Goal: Transaction & Acquisition: Book appointment/travel/reservation

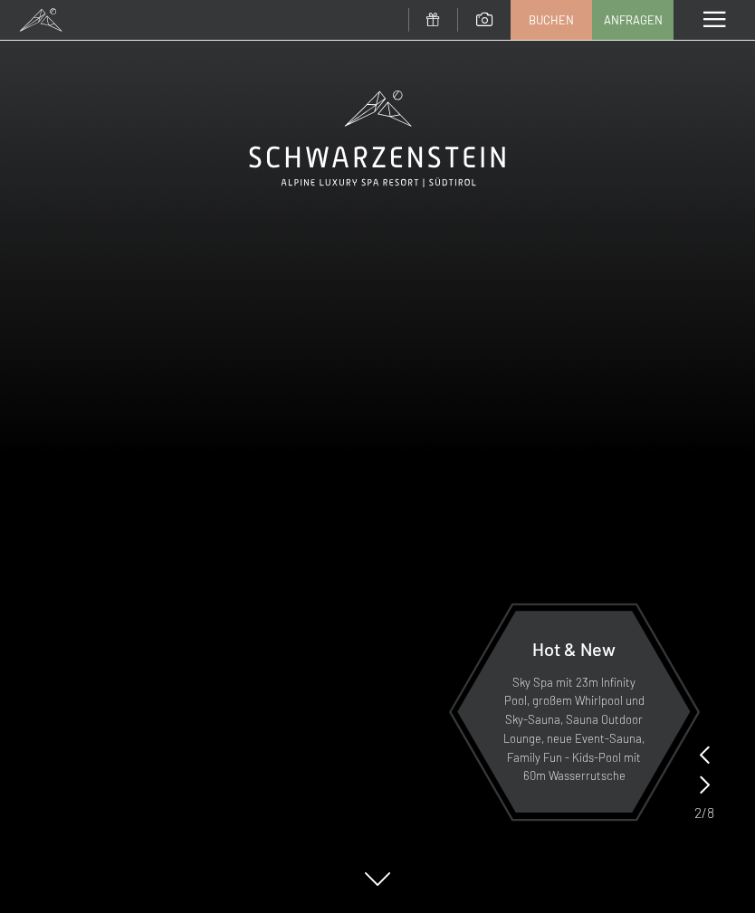
click at [558, 6] on link "Buchen" at bounding box center [551, 20] width 80 height 38
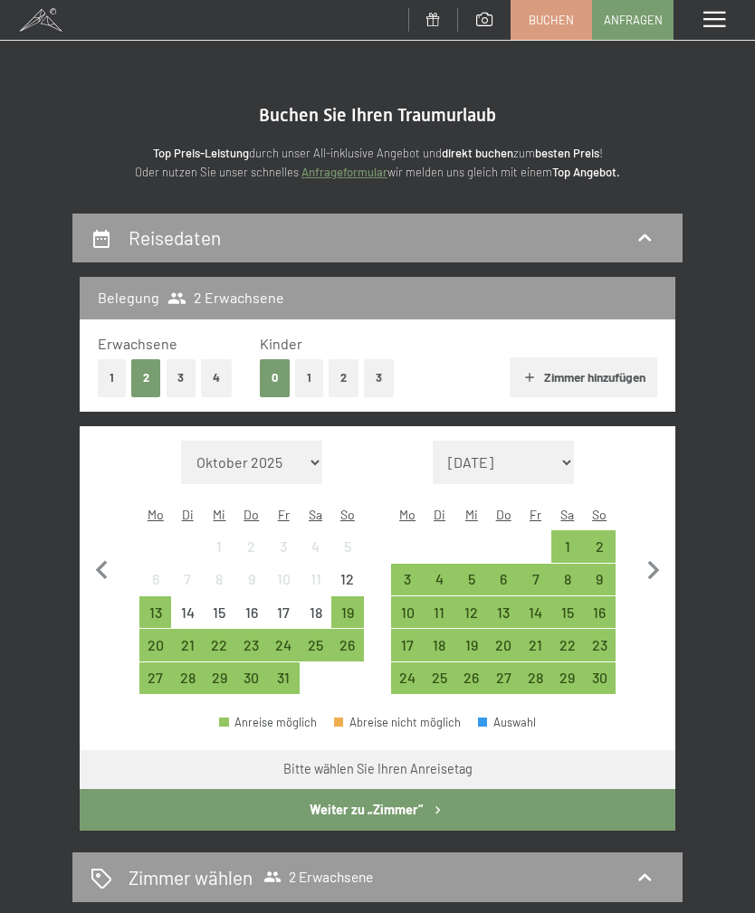
click at [310, 638] on div "25" at bounding box center [315, 652] width 28 height 28
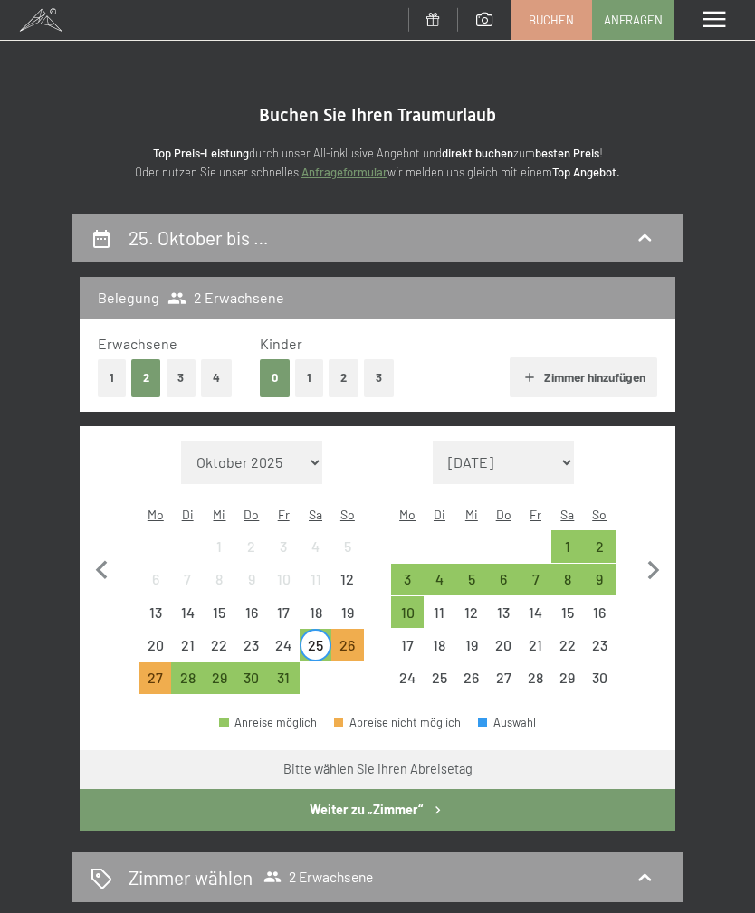
click at [343, 638] on div "26" at bounding box center [347, 652] width 28 height 28
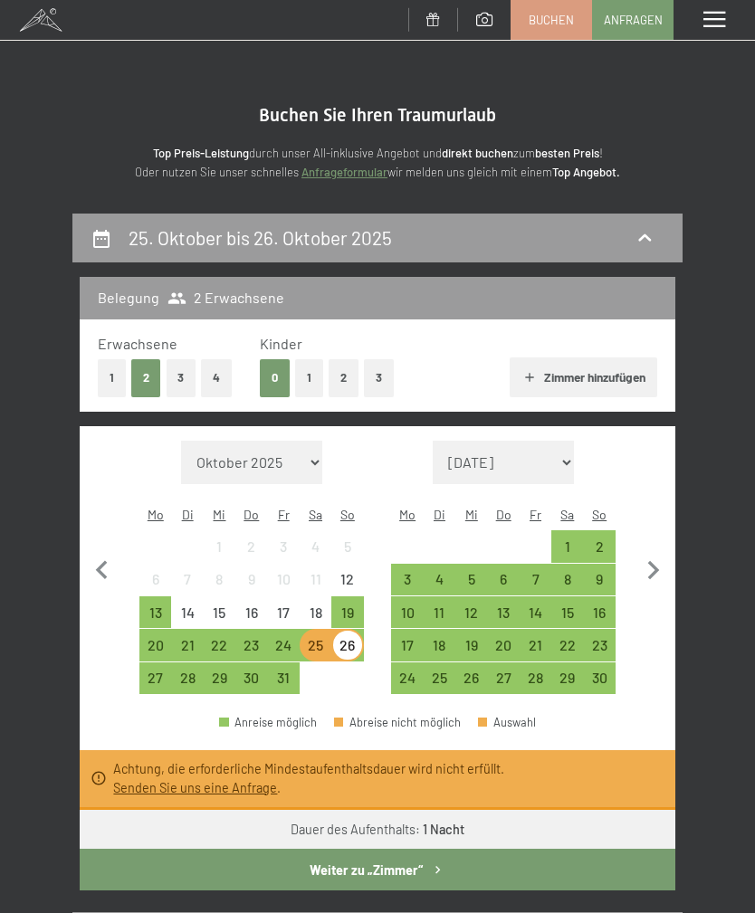
click at [346, 605] on div "19" at bounding box center [347, 619] width 28 height 28
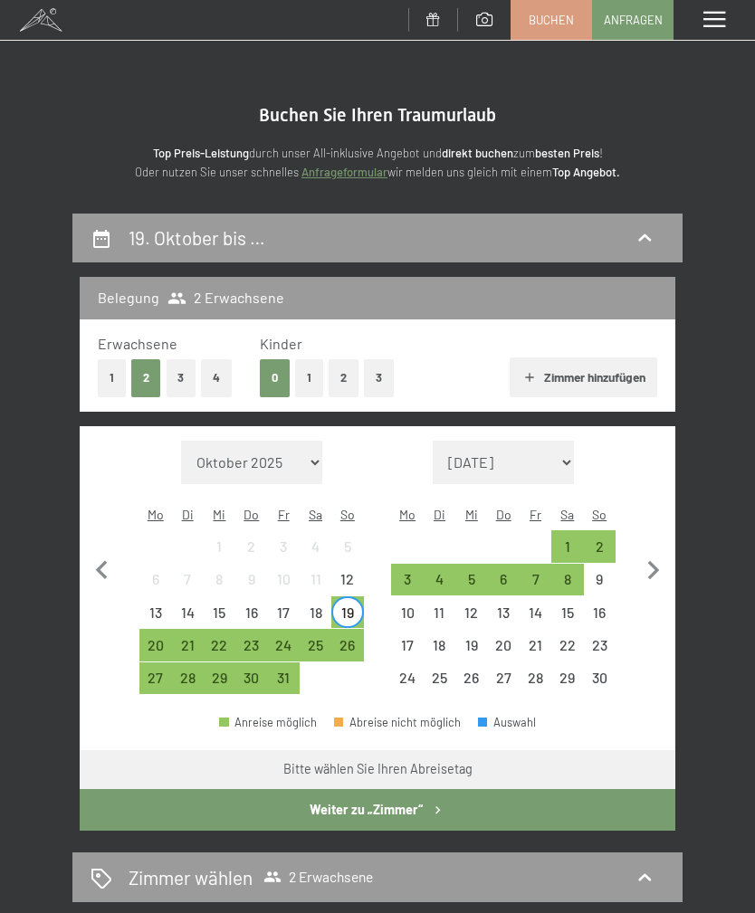
click at [150, 638] on div "20" at bounding box center [155, 652] width 28 height 28
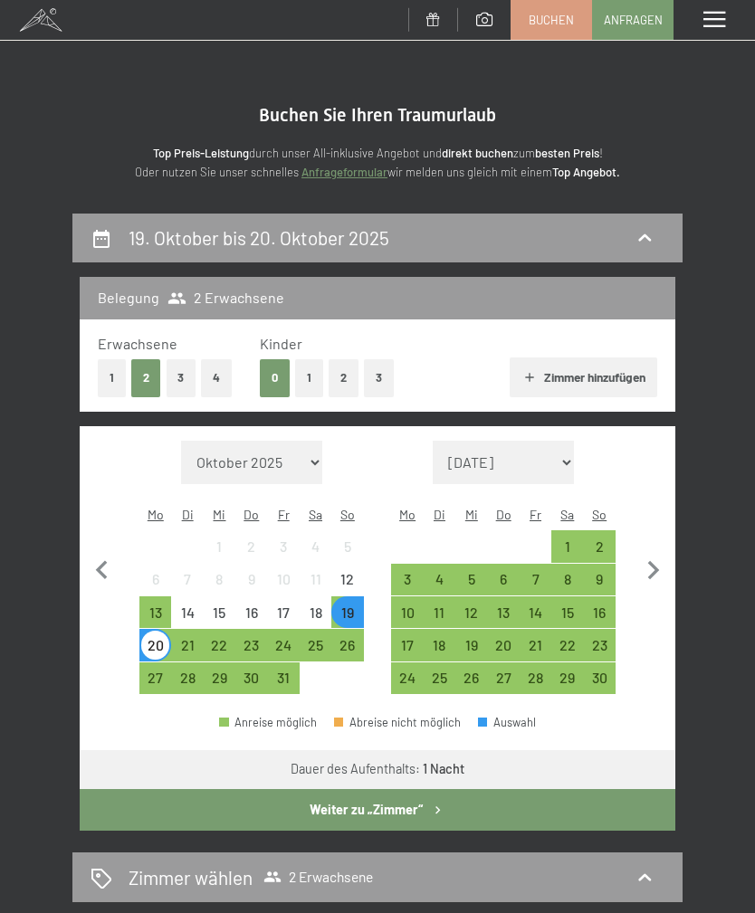
click at [342, 605] on div "19" at bounding box center [347, 619] width 28 height 28
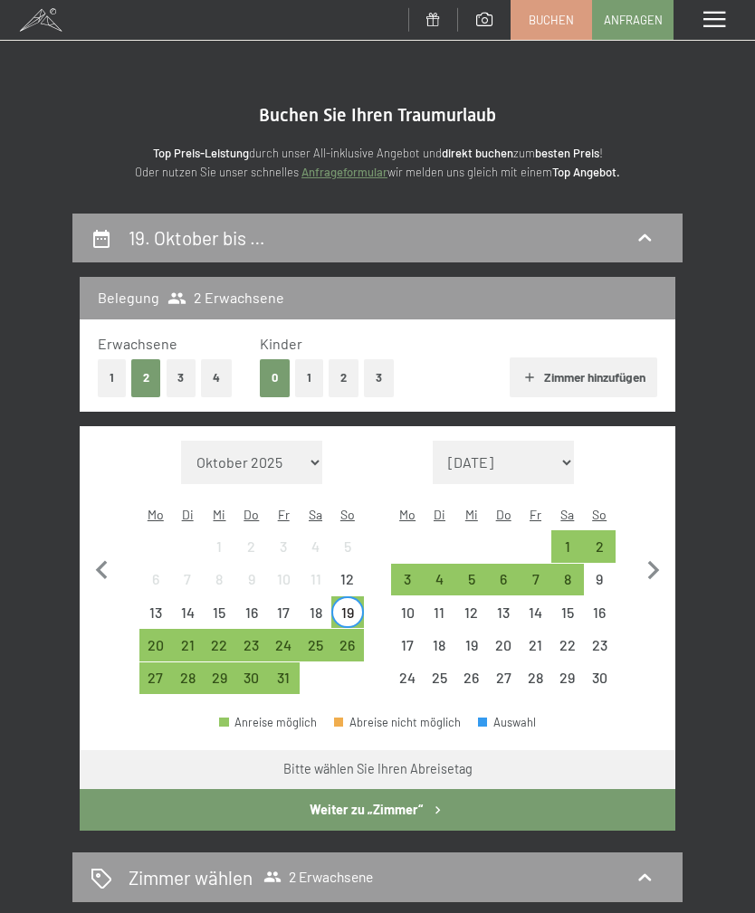
click at [154, 670] on div "27" at bounding box center [155, 684] width 28 height 28
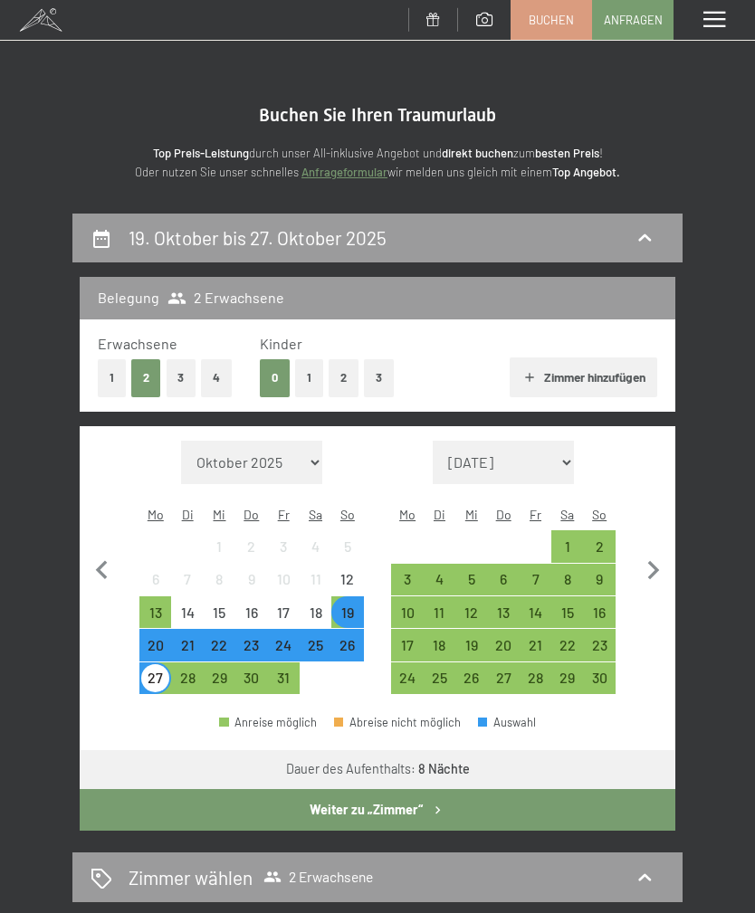
click at [348, 605] on div "19" at bounding box center [347, 619] width 28 height 28
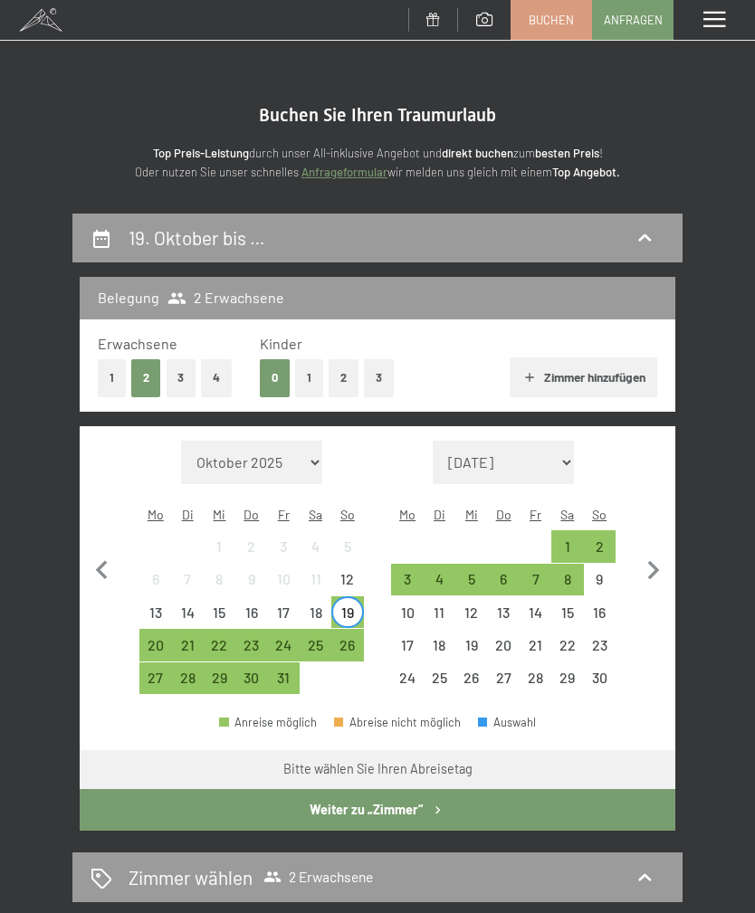
click at [164, 670] on div "27" at bounding box center [155, 684] width 28 height 28
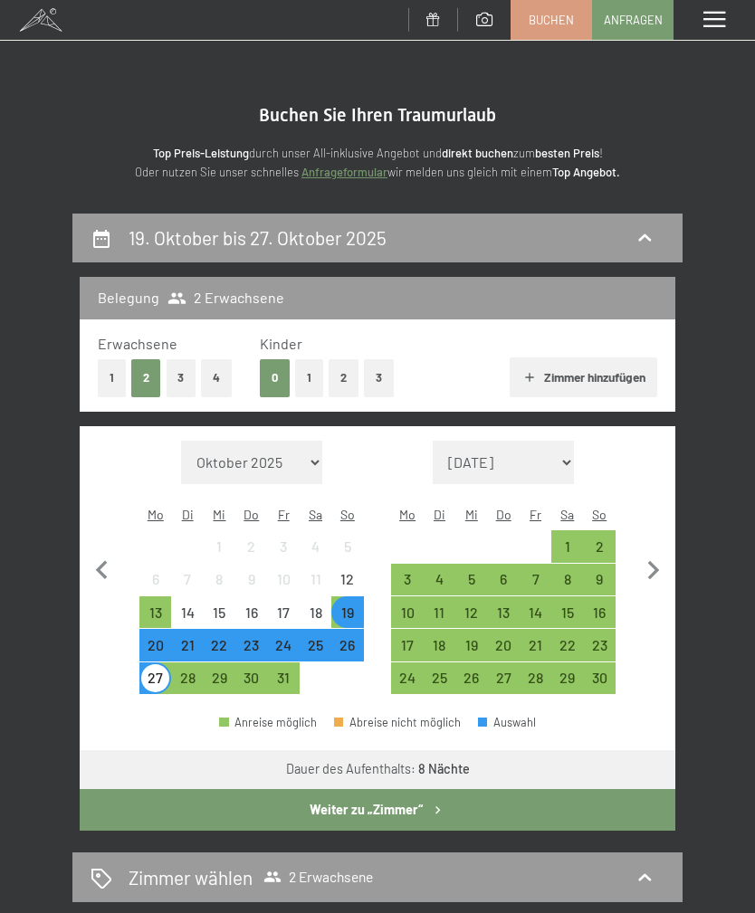
click at [153, 670] on div "27" at bounding box center [155, 684] width 28 height 28
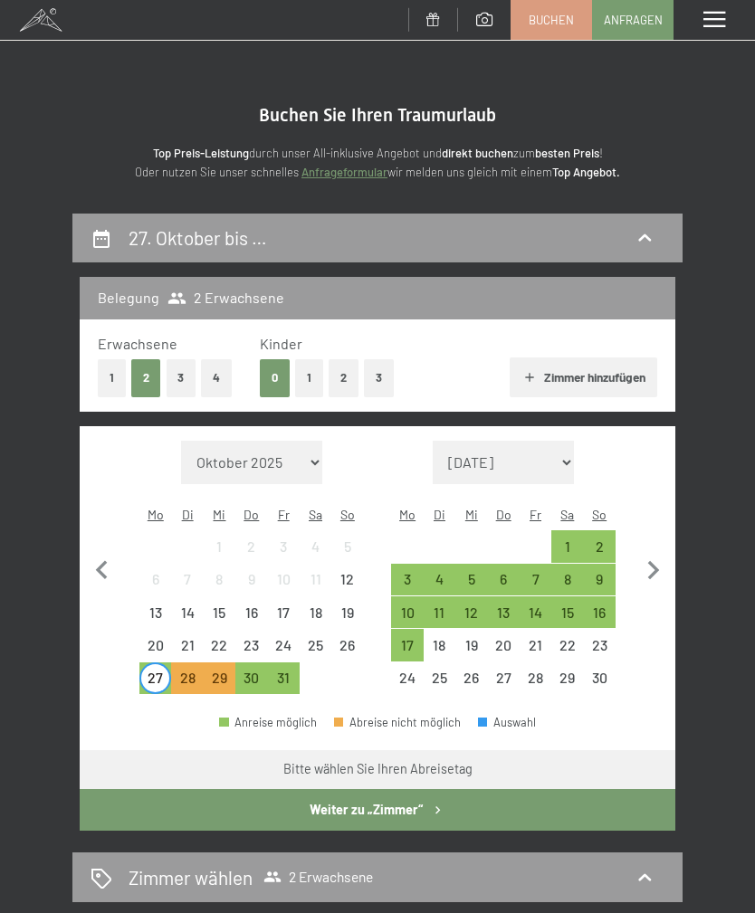
click at [249, 670] on div "30" at bounding box center [251, 684] width 28 height 28
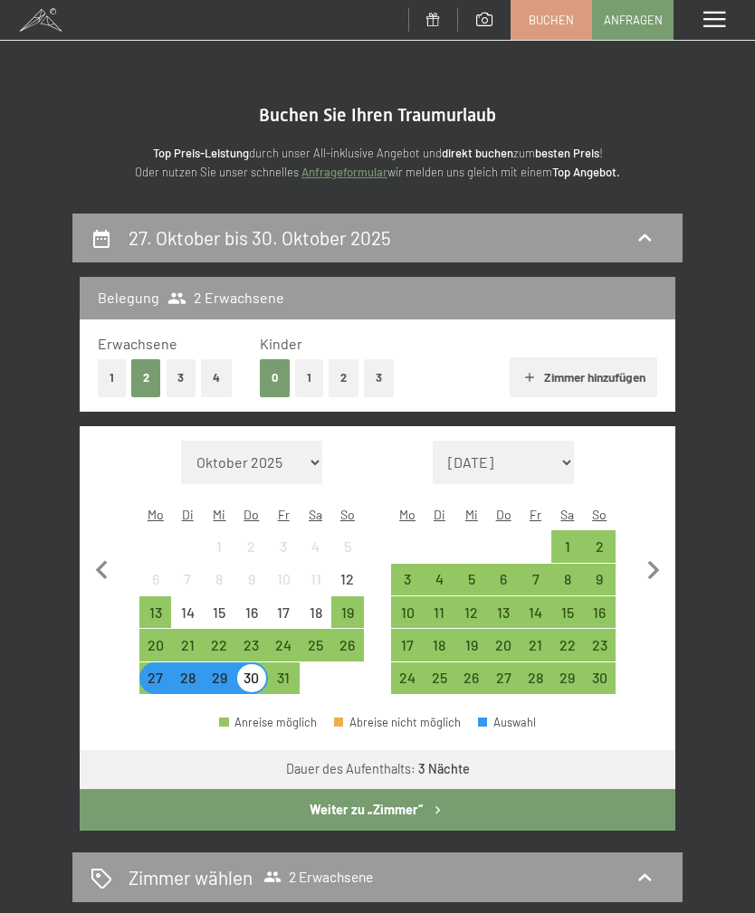
click at [249, 670] on div "30" at bounding box center [251, 684] width 28 height 28
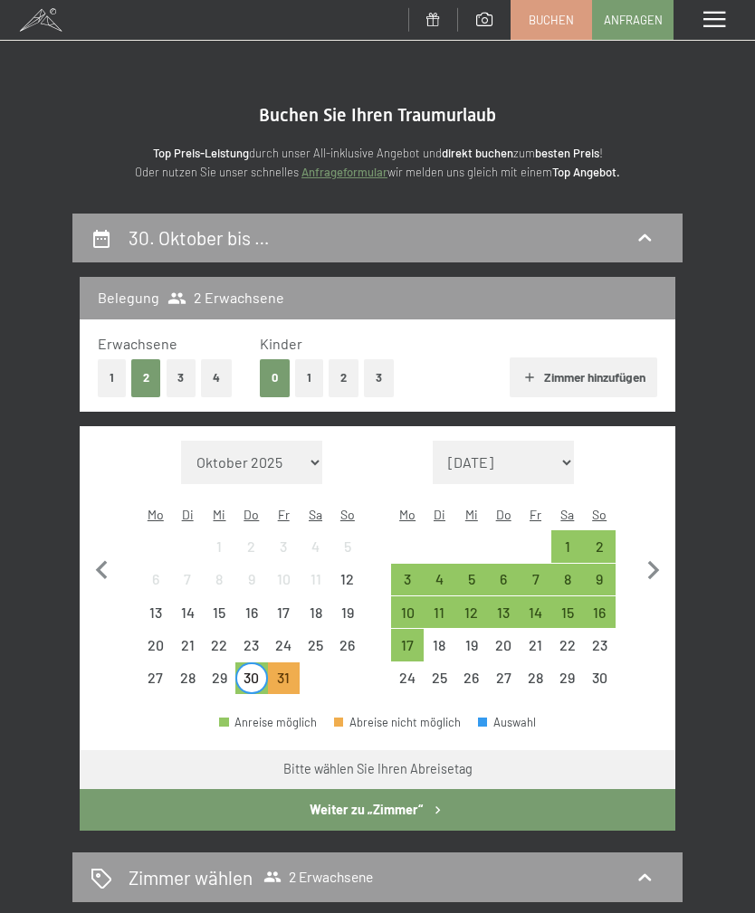
click at [405, 572] on div "3" at bounding box center [407, 586] width 28 height 28
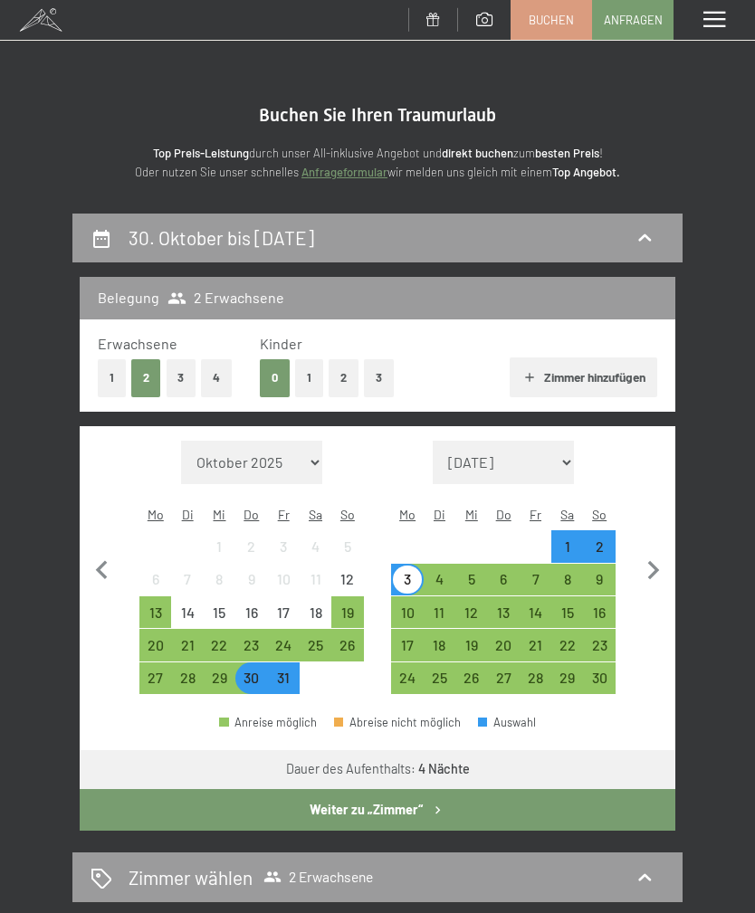
click at [565, 572] on div "8" at bounding box center [567, 586] width 28 height 28
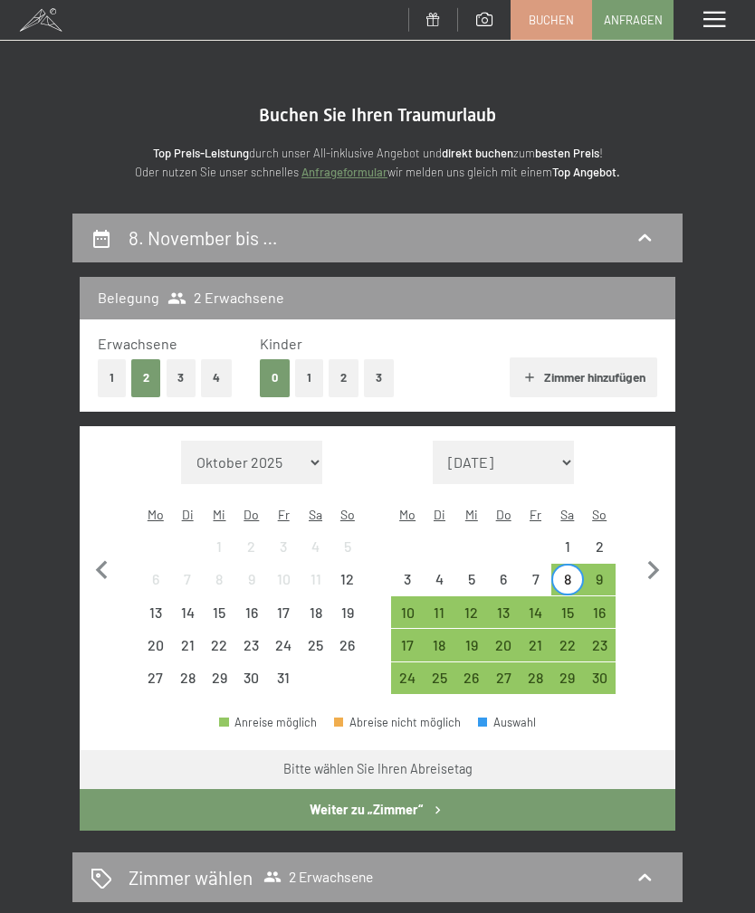
click at [587, 572] on div "9" at bounding box center [599, 586] width 28 height 28
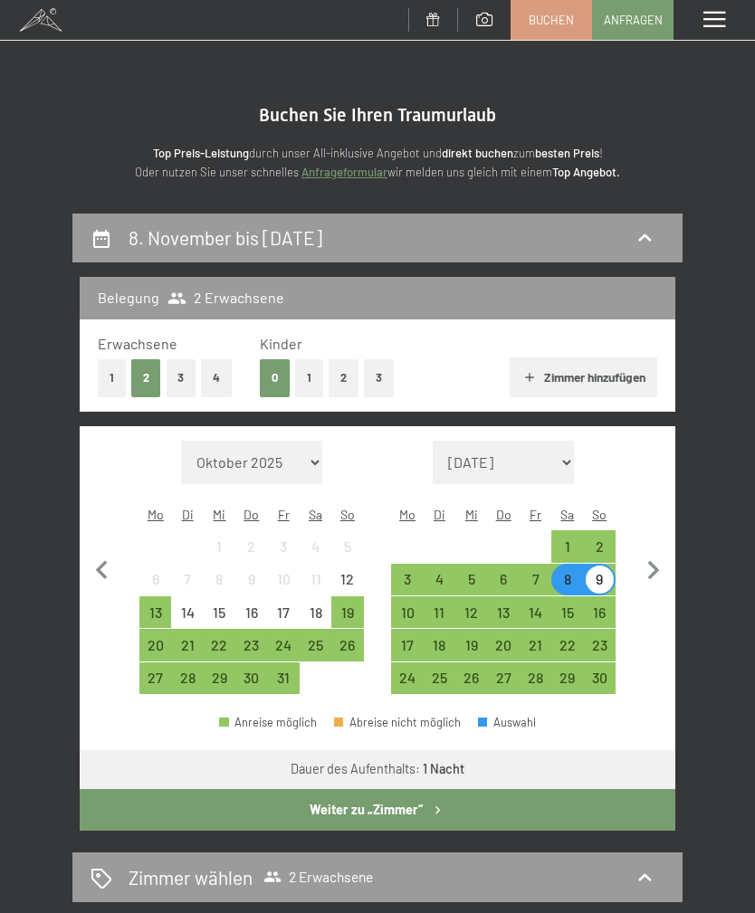
click at [559, 605] on div "15" at bounding box center [567, 619] width 28 height 28
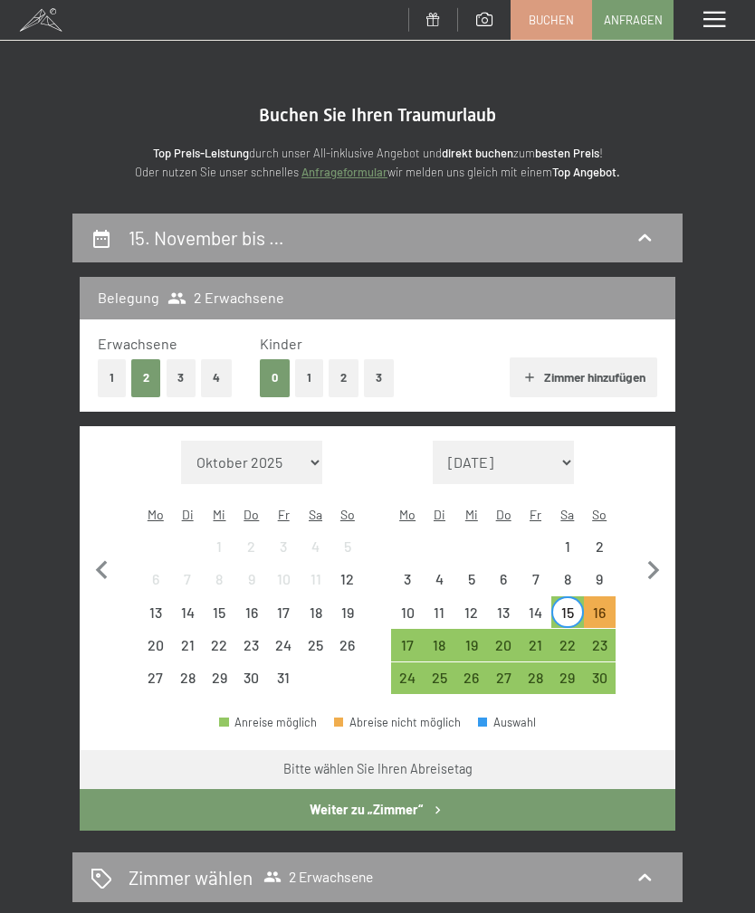
click at [565, 638] on div "22" at bounding box center [567, 652] width 28 height 28
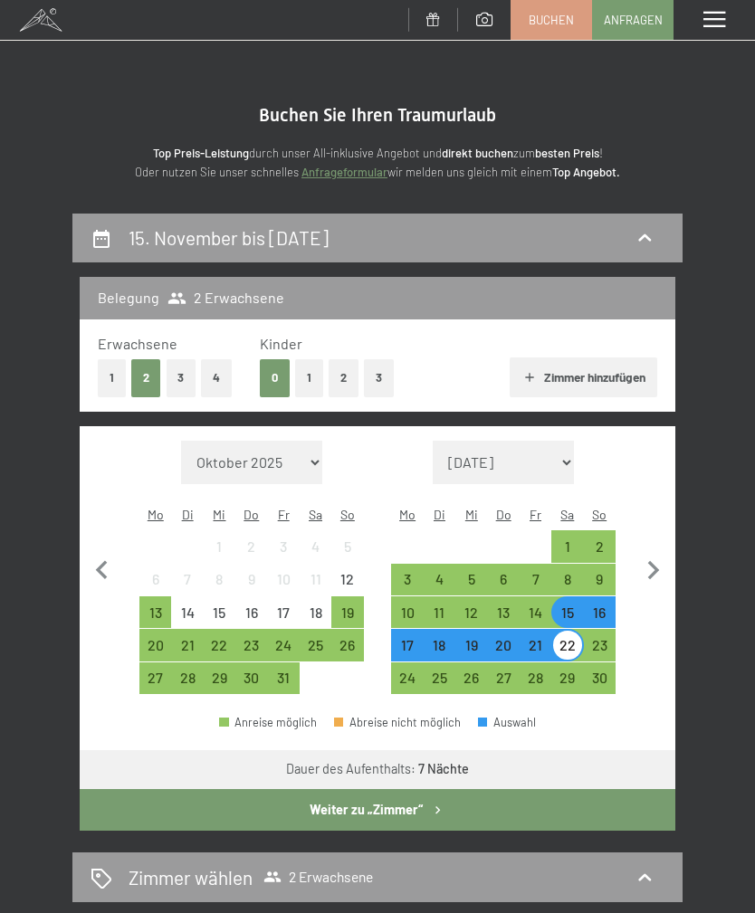
click at [558, 638] on div "22" at bounding box center [567, 652] width 28 height 28
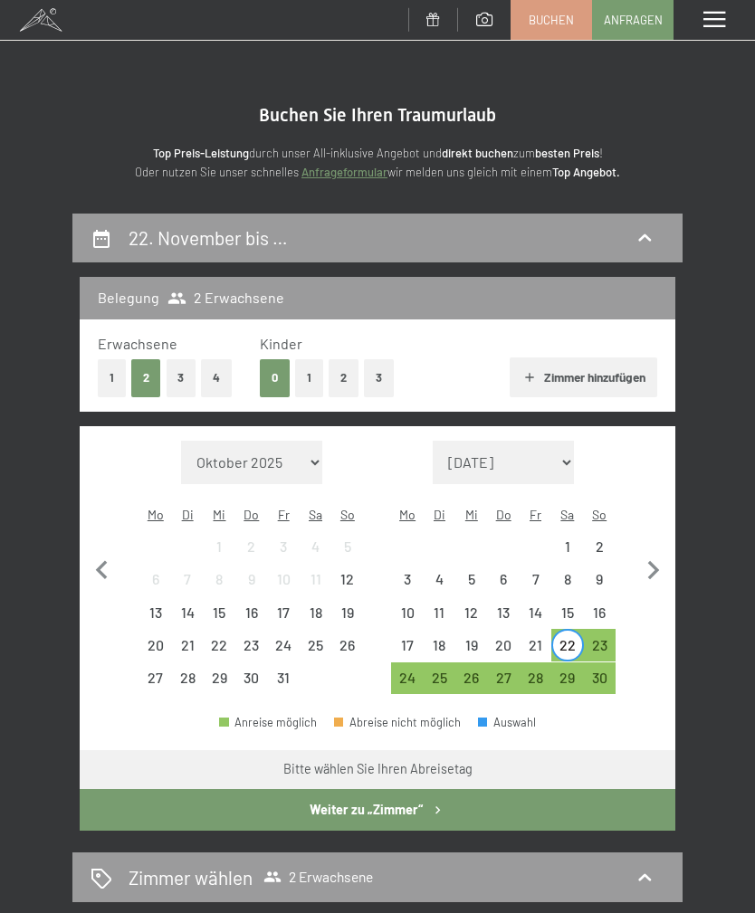
click at [596, 638] on div "23" at bounding box center [599, 652] width 28 height 28
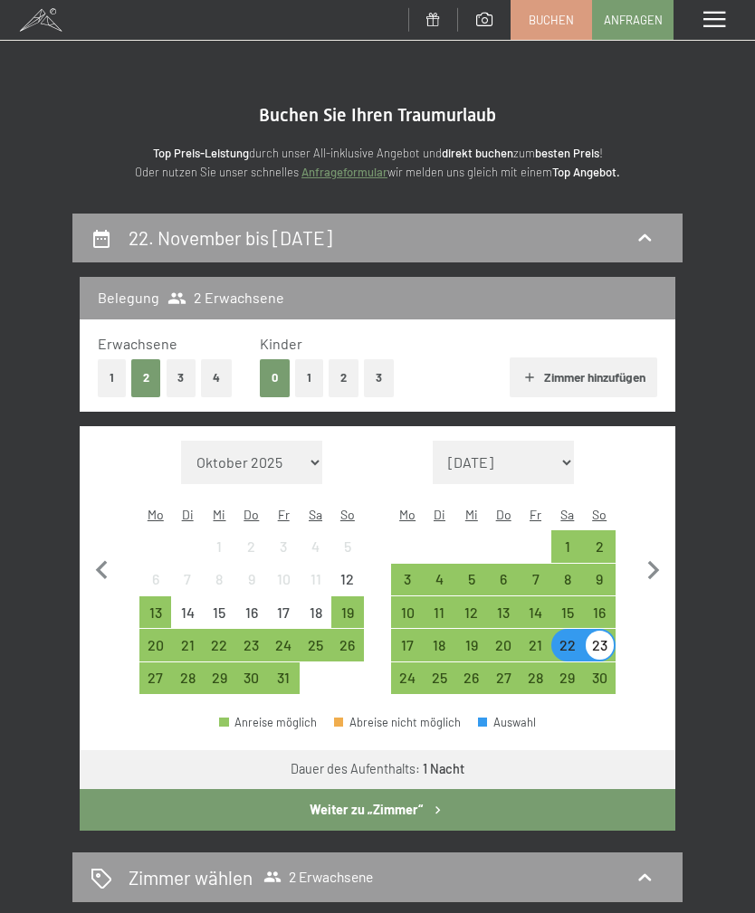
click at [717, 34] on div "Menü" at bounding box center [713, 20] width 81 height 40
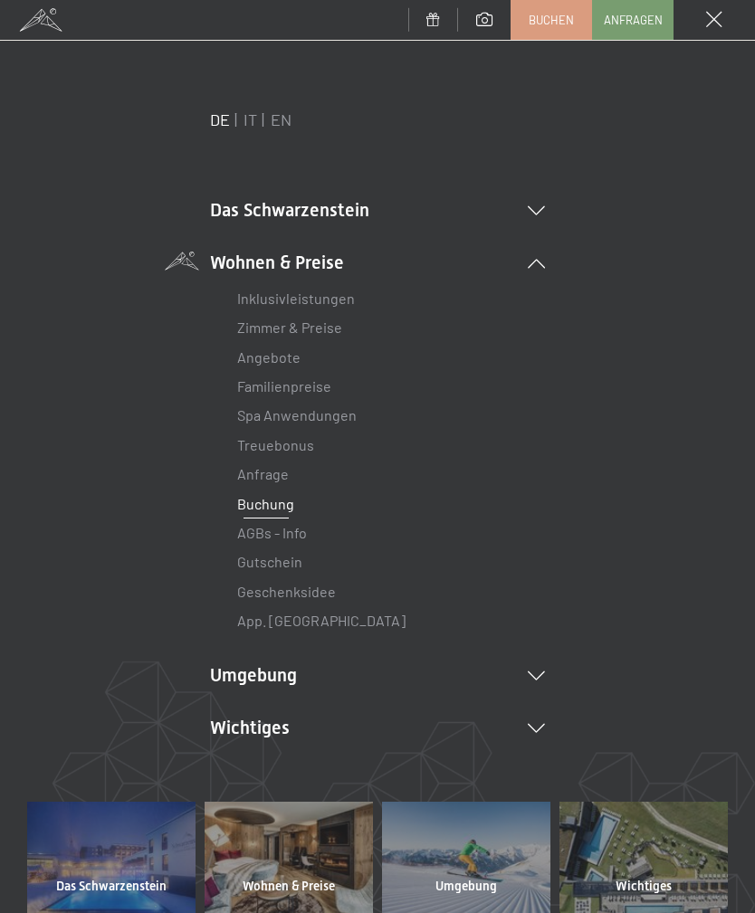
click at [282, 356] on link "Angebote" at bounding box center [268, 356] width 63 height 17
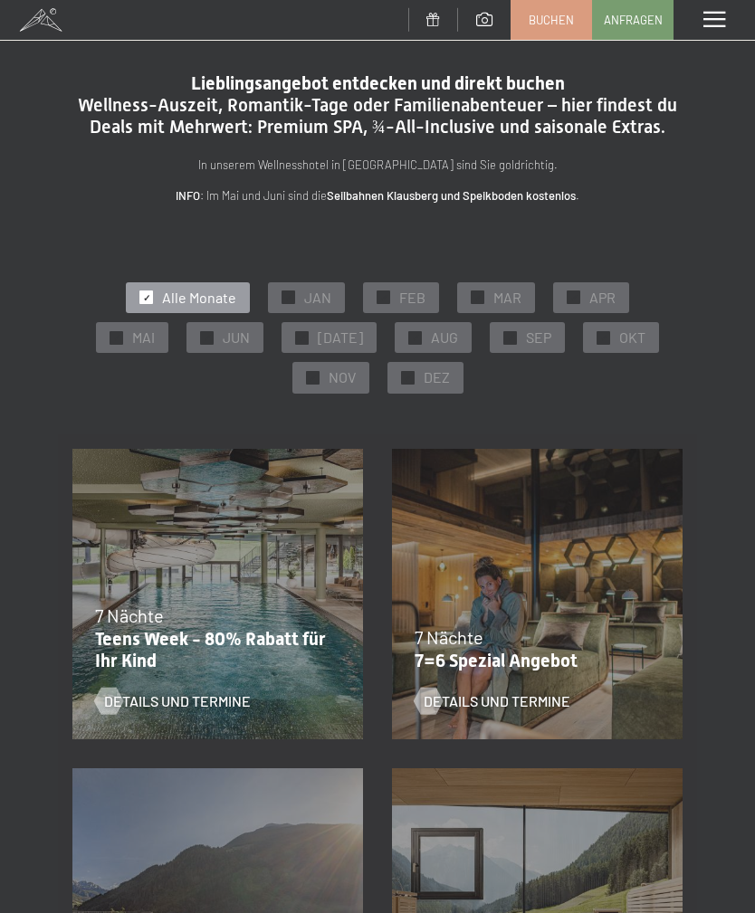
click at [583, 349] on div "✓ OKT" at bounding box center [621, 337] width 76 height 31
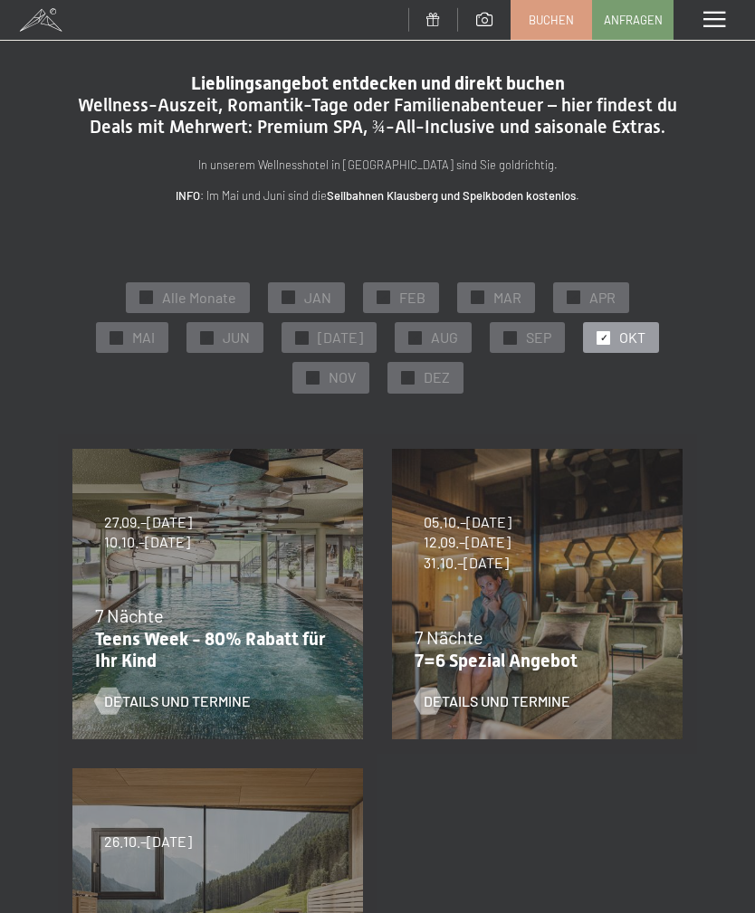
click at [369, 362] on div "✓ NOV" at bounding box center [330, 377] width 77 height 31
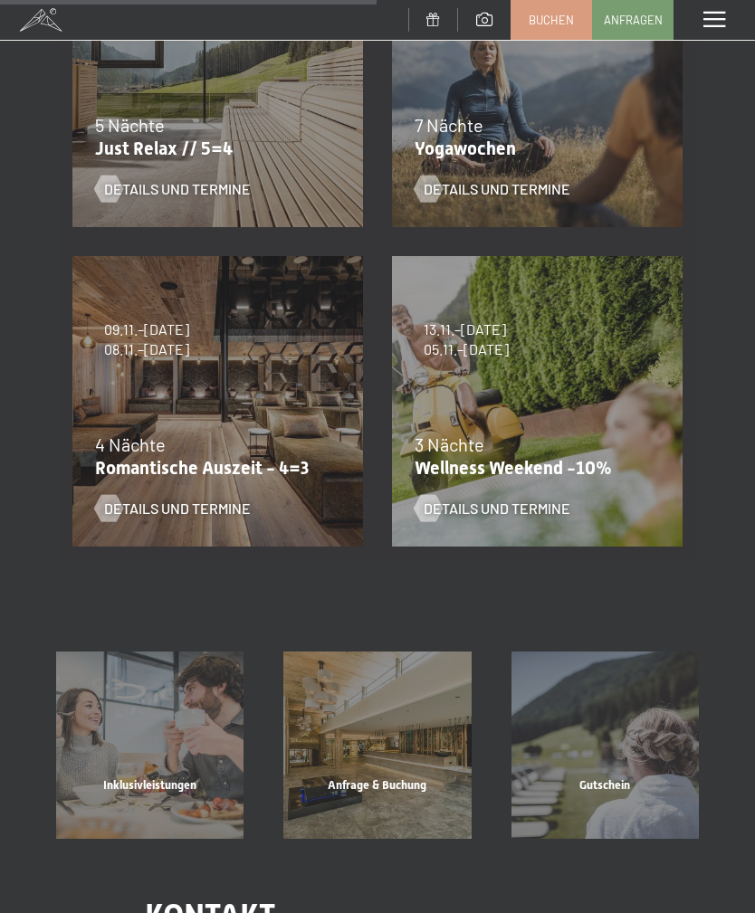
scroll to position [831, 0]
click at [579, 458] on p "Wellness Weekend -10%" at bounding box center [532, 469] width 236 height 22
click at [528, 516] on span "Details und Termine" at bounding box center [496, 509] width 147 height 20
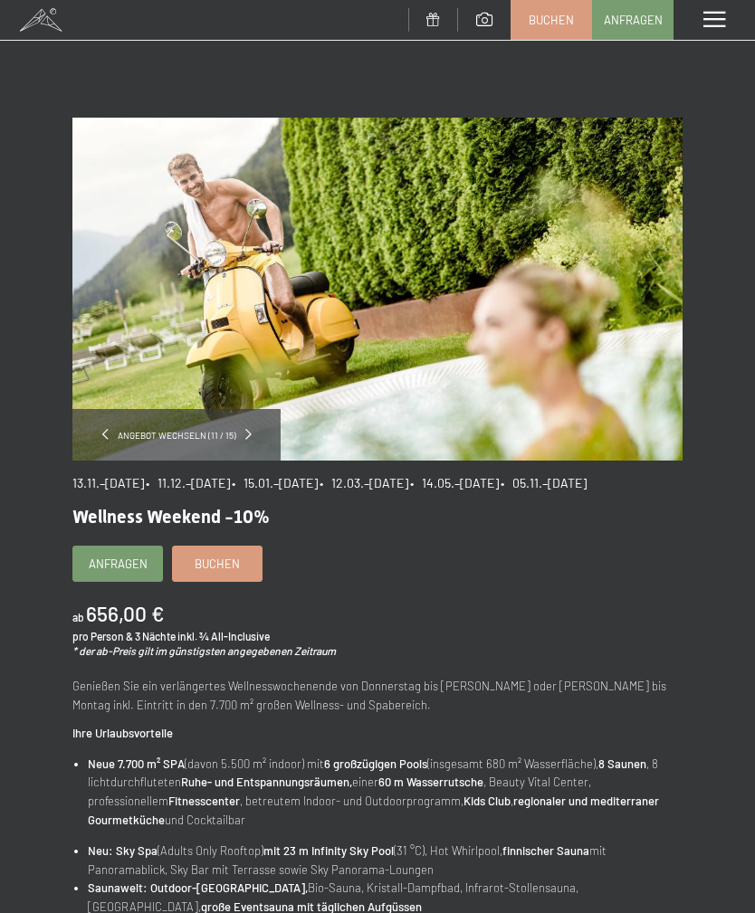
click at [561, 14] on span "Buchen" at bounding box center [550, 20] width 45 height 16
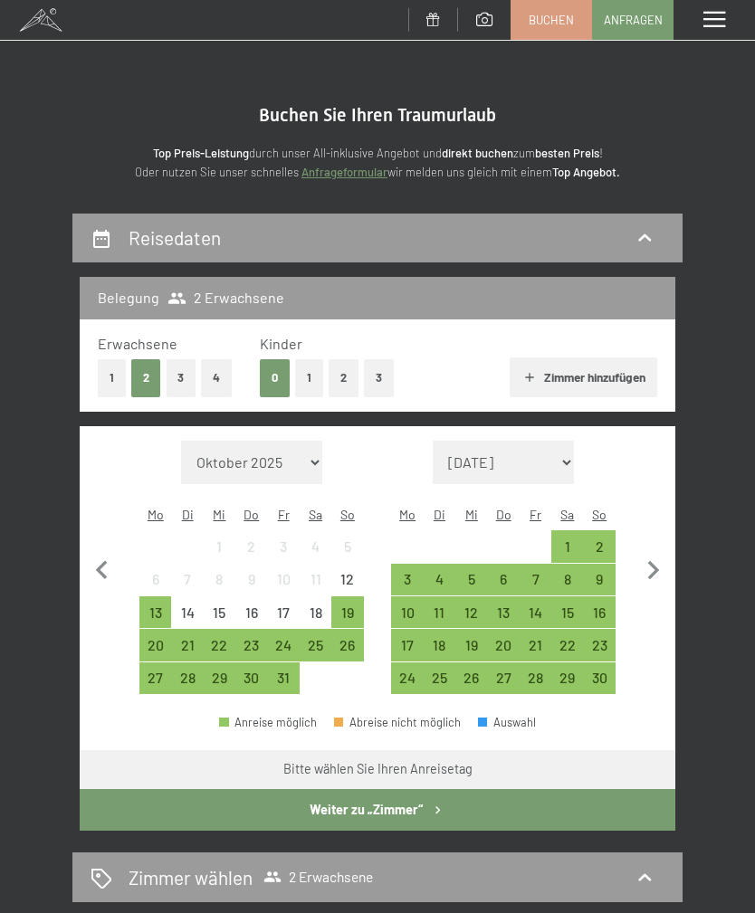
click at [649, 236] on icon at bounding box center [644, 236] width 13 height 7
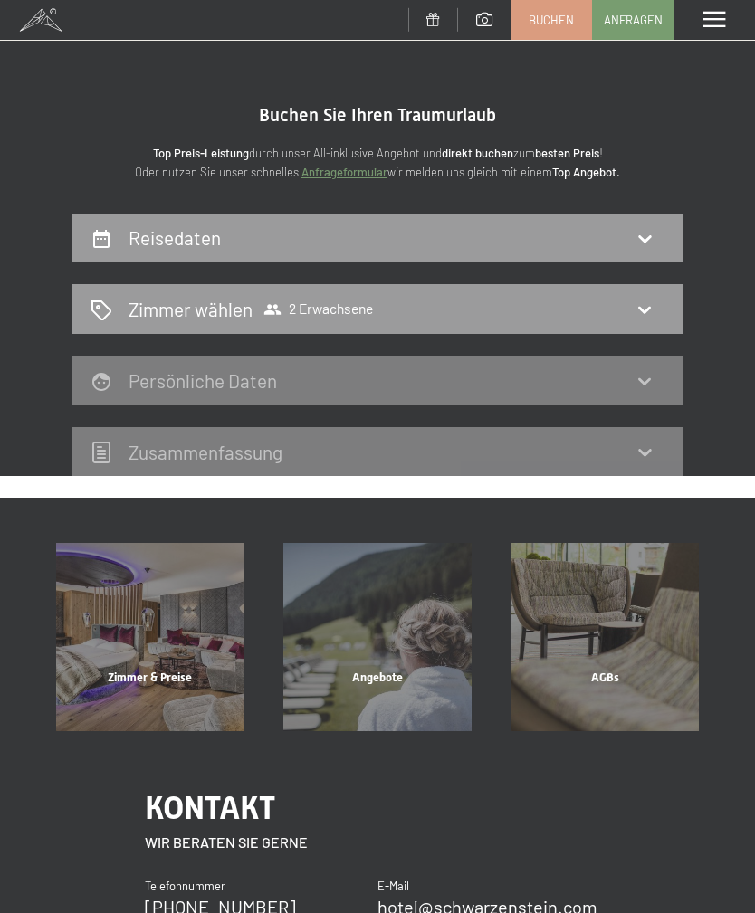
click at [649, 239] on icon at bounding box center [644, 238] width 22 height 22
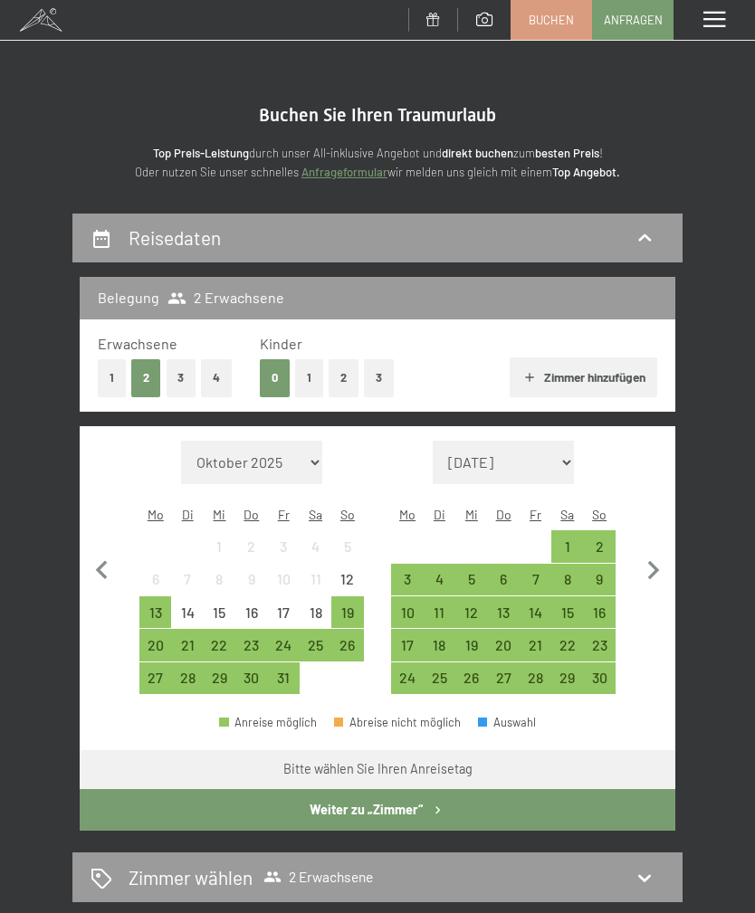
click at [314, 377] on button "1" at bounding box center [309, 377] width 28 height 37
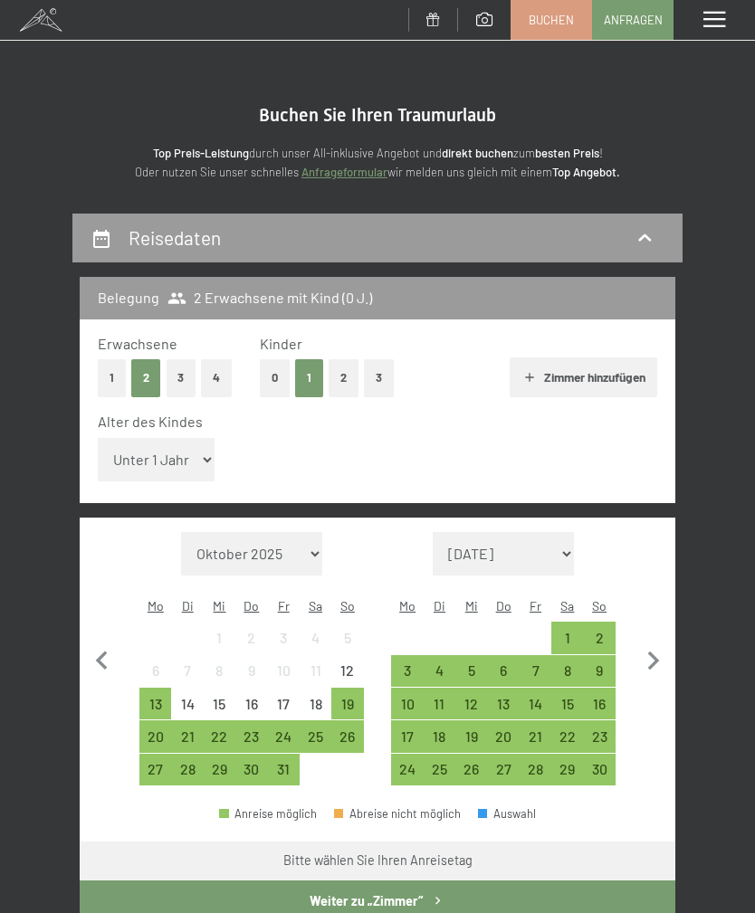
click at [164, 455] on select "Unter 1 Jahr 1 Jahr 2 Jahre 3 Jahre 4 Jahre 5 Jahre 6 Jahre 7 Jahre 8 Jahre 9 J…" at bounding box center [157, 459] width 118 height 43
select select "6"
click at [318, 729] on div "25" at bounding box center [315, 743] width 28 height 28
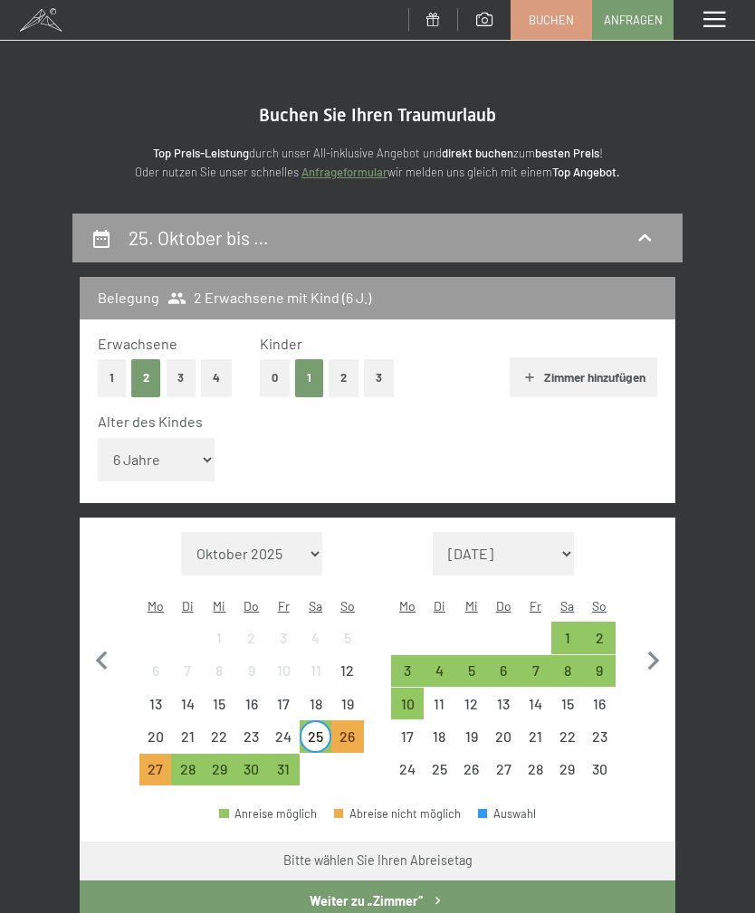
click at [326, 729] on div "25" at bounding box center [315, 743] width 28 height 28
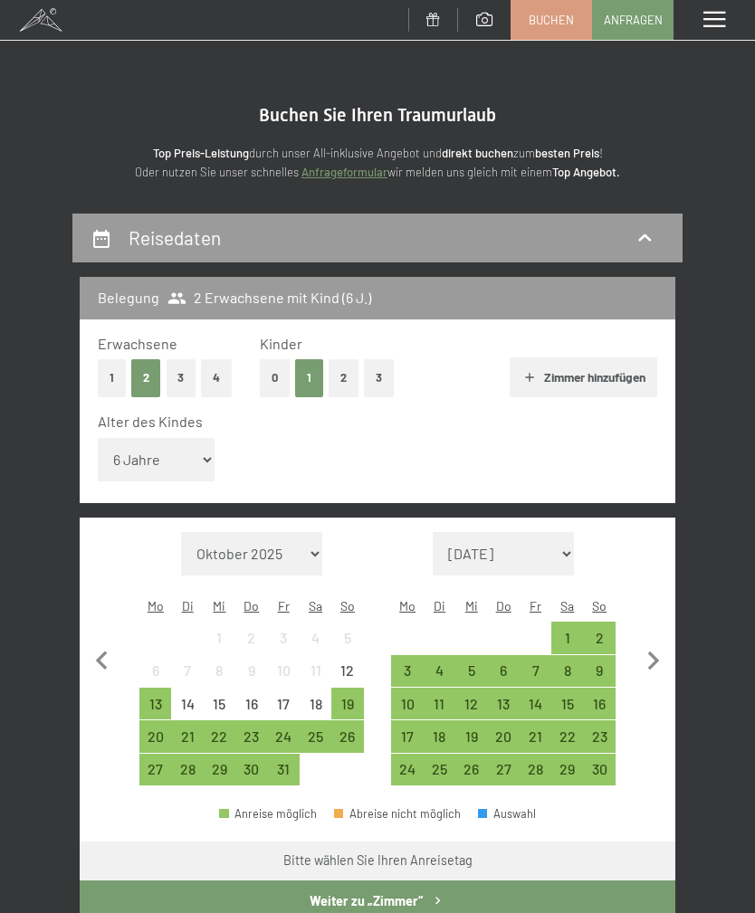
click at [348, 729] on div "26" at bounding box center [347, 743] width 28 height 28
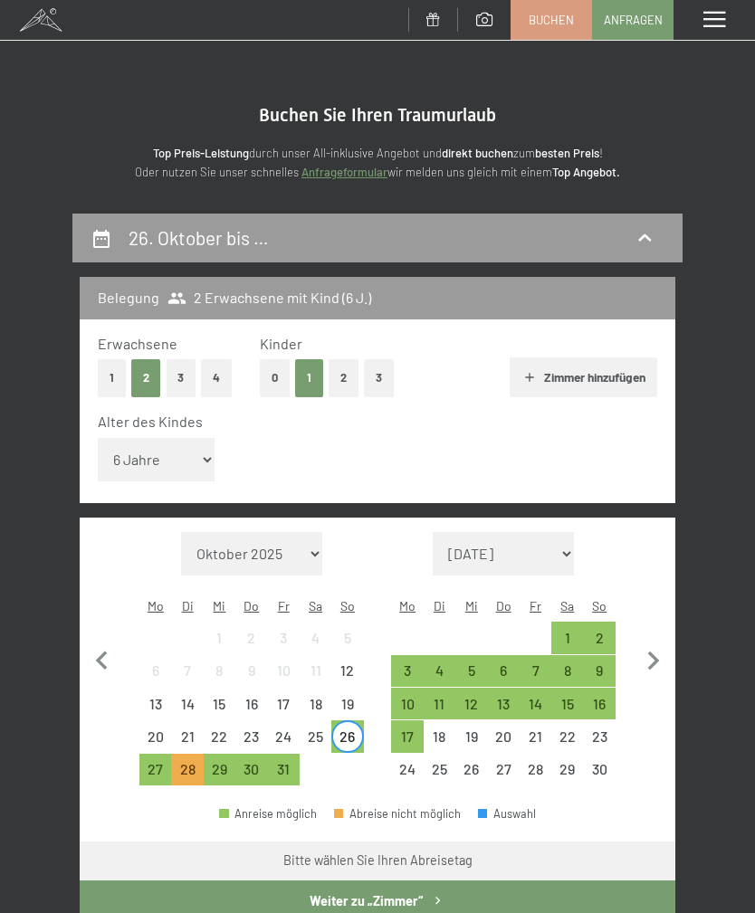
click at [156, 762] on div "27" at bounding box center [155, 776] width 28 height 28
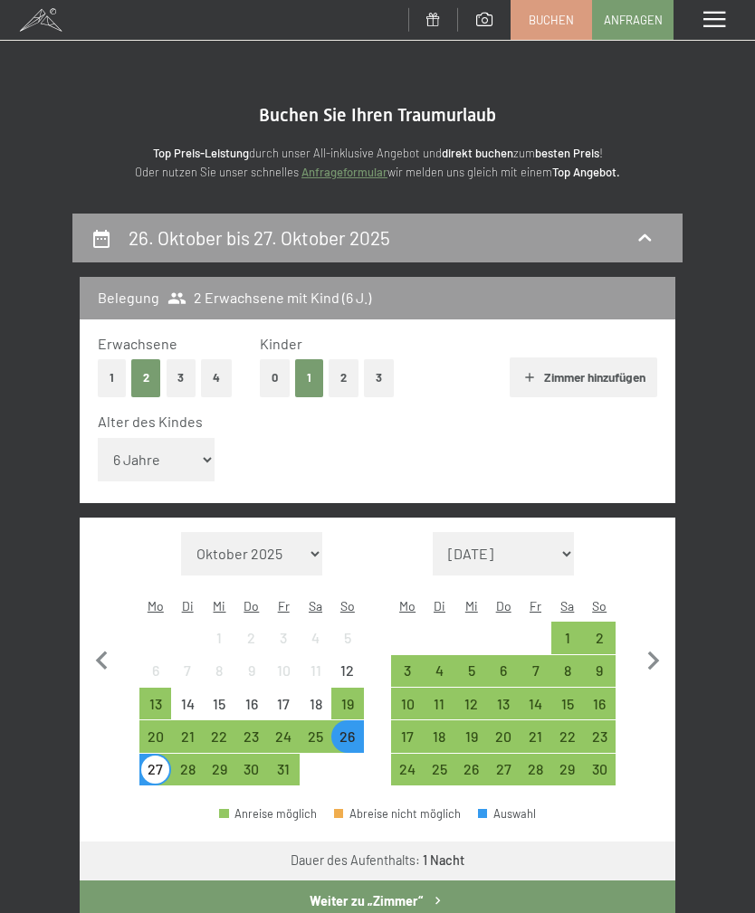
click at [416, 880] on button "Weiter zu „Zimmer“" at bounding box center [377, 901] width 595 height 42
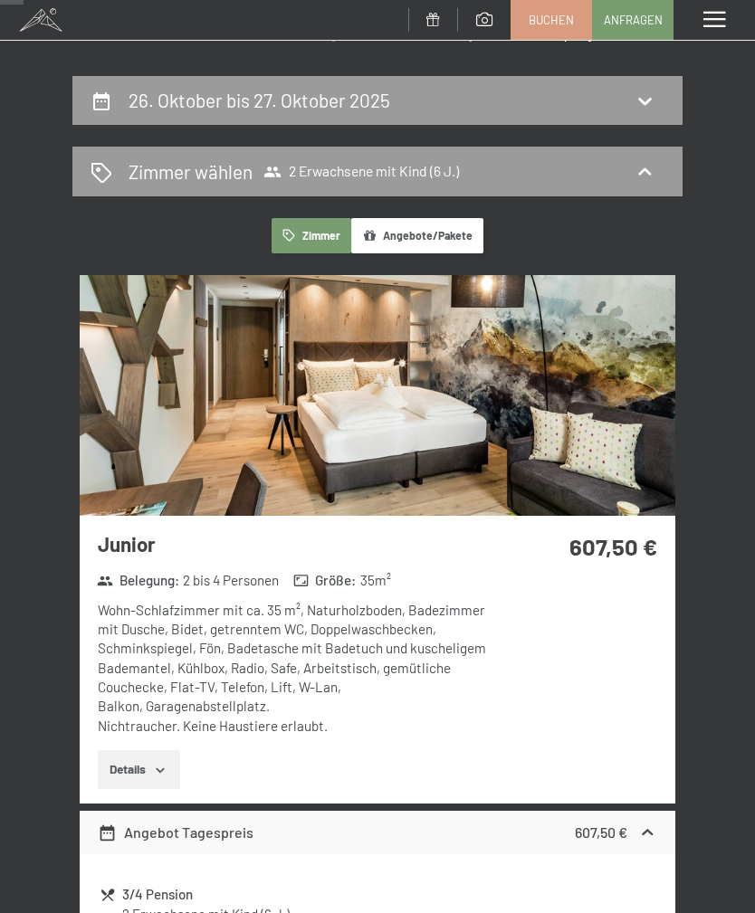
scroll to position [136, 0]
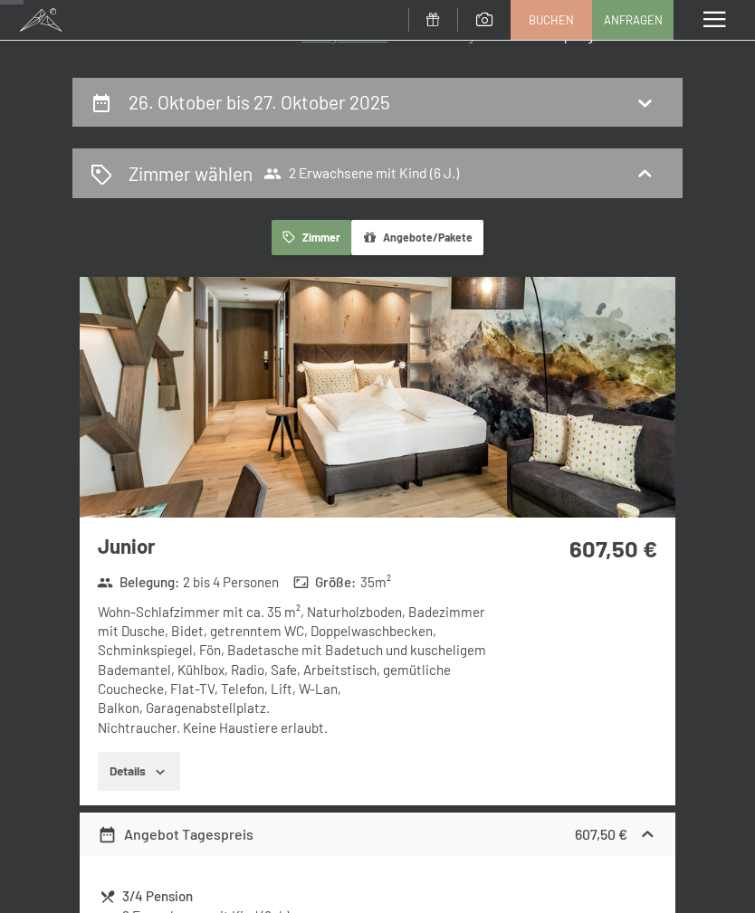
click at [138, 768] on button "Details" at bounding box center [139, 772] width 82 height 40
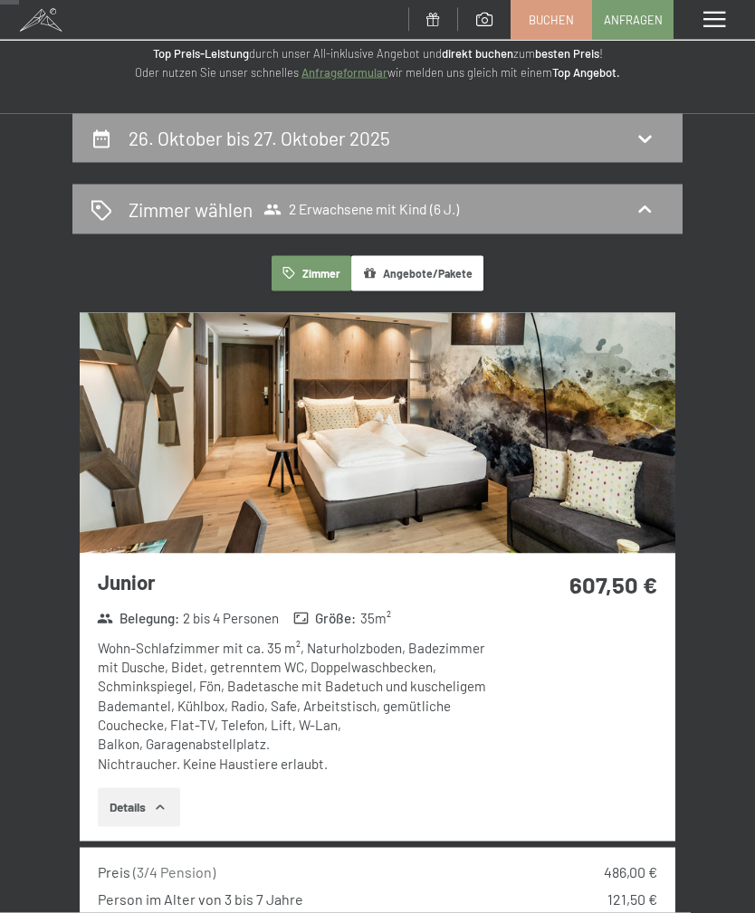
scroll to position [0, 0]
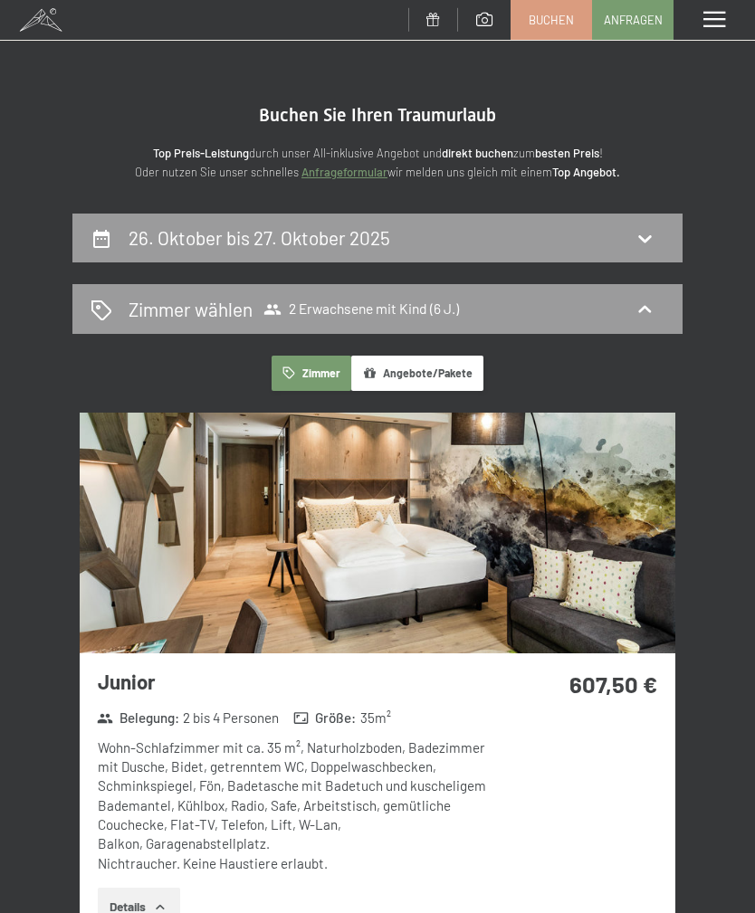
click at [709, 19] on span at bounding box center [714, 20] width 22 height 16
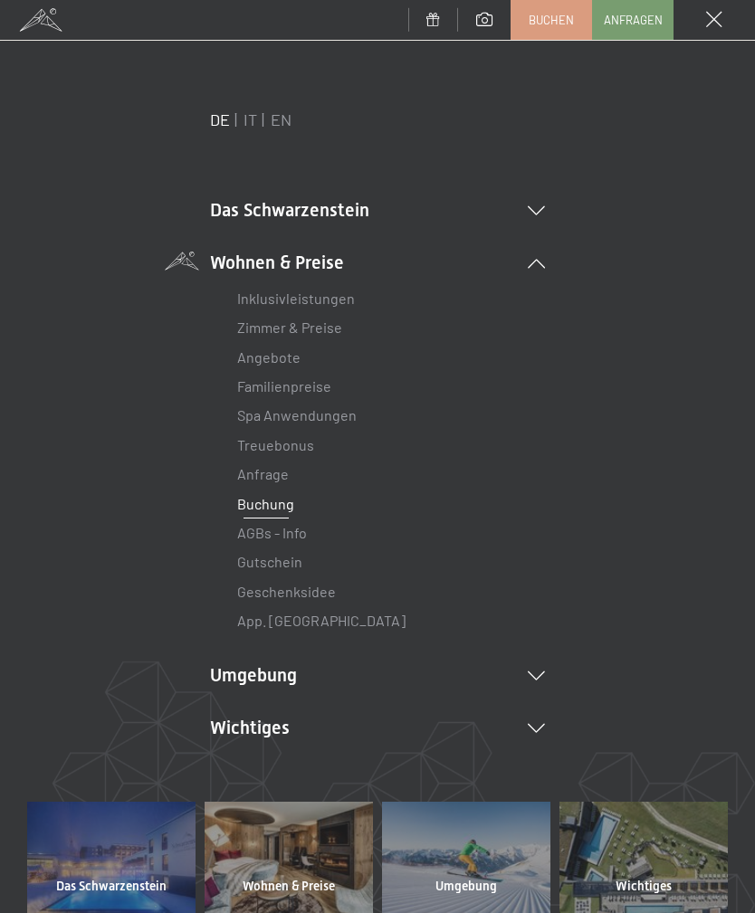
click at [311, 590] on link "Geschenksidee" at bounding box center [286, 591] width 99 height 17
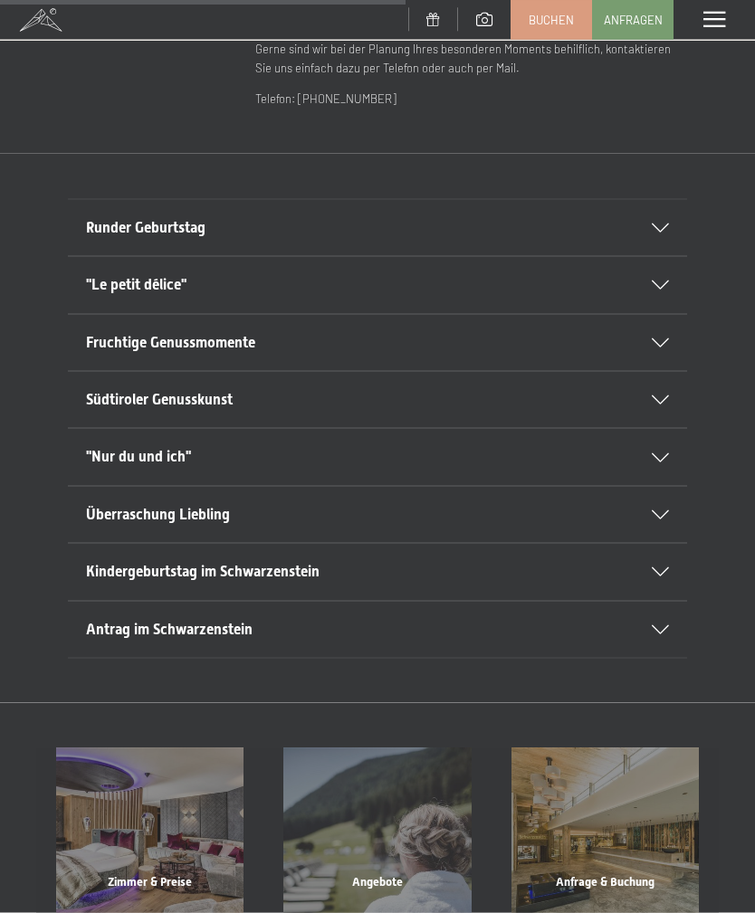
scroll to position [821, 0]
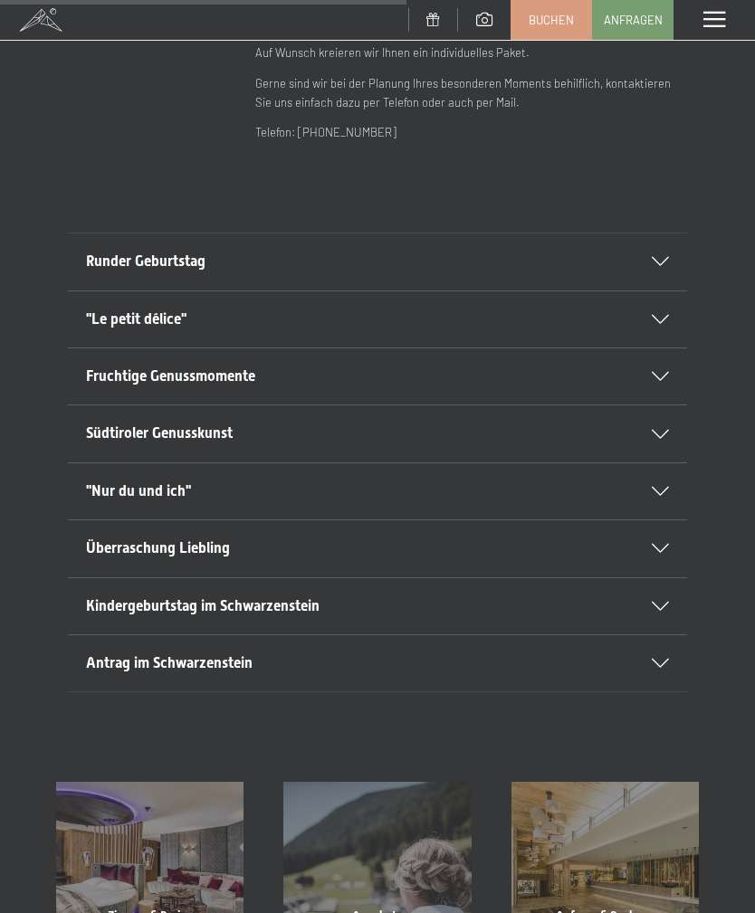
click at [660, 204] on div "Runder Geburtstag [PERSON_NAME] Sie Ihren runden Geburtstag (20, 30, 40, 50 ...…" at bounding box center [377, 461] width 755 height 549
click at [659, 257] on icon at bounding box center [659, 261] width 17 height 9
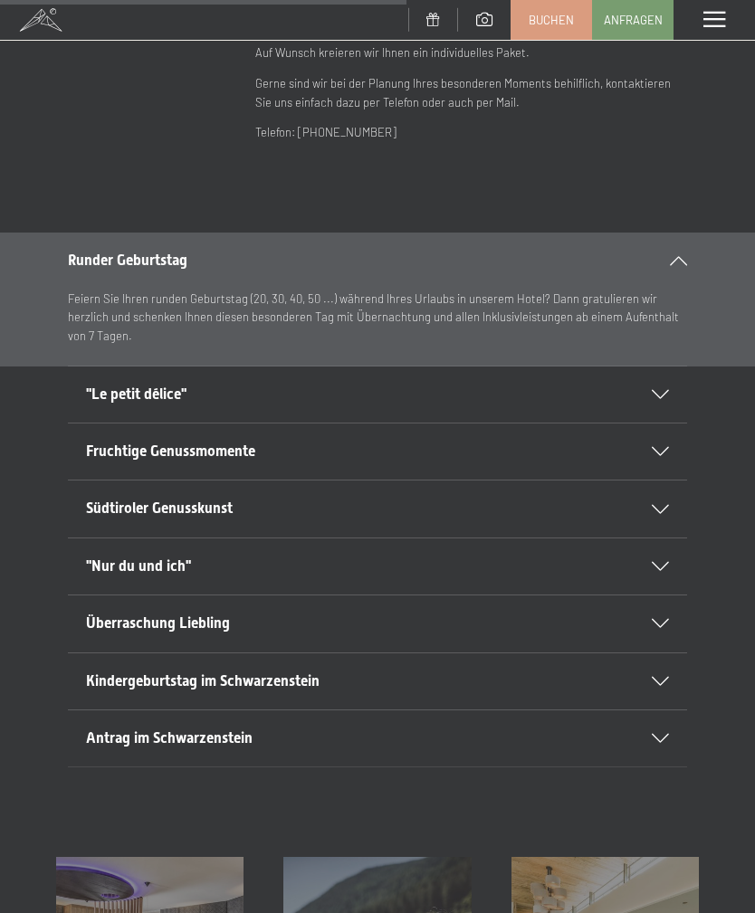
click at [682, 258] on icon at bounding box center [677, 260] width 17 height 9
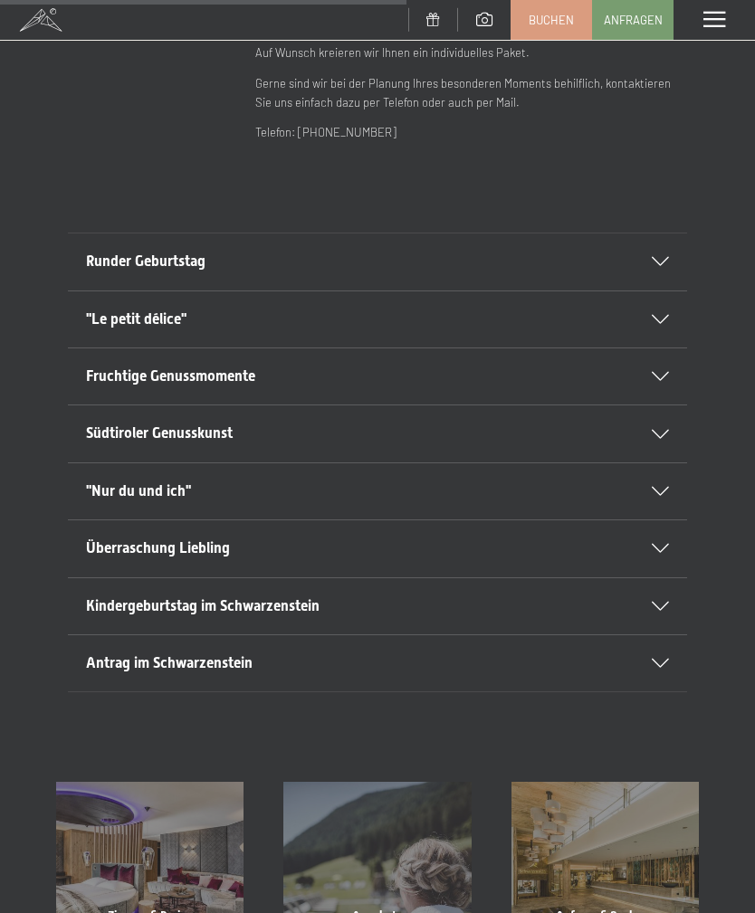
click at [661, 325] on div ""Le petit délice"" at bounding box center [377, 319] width 583 height 56
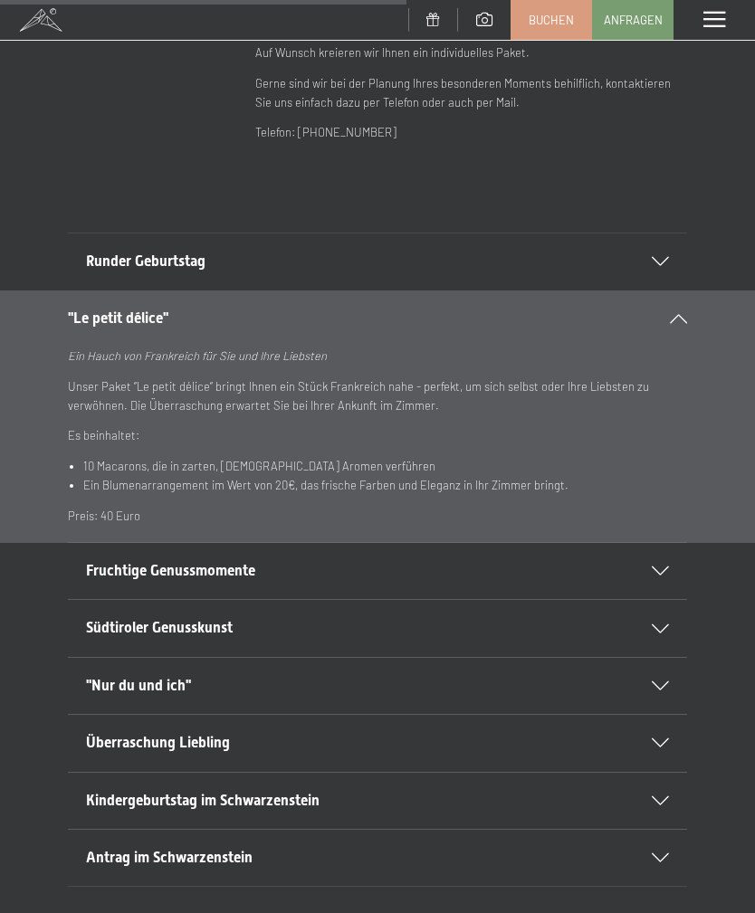
click at [653, 300] on div ""Le petit délice"" at bounding box center [377, 318] width 619 height 56
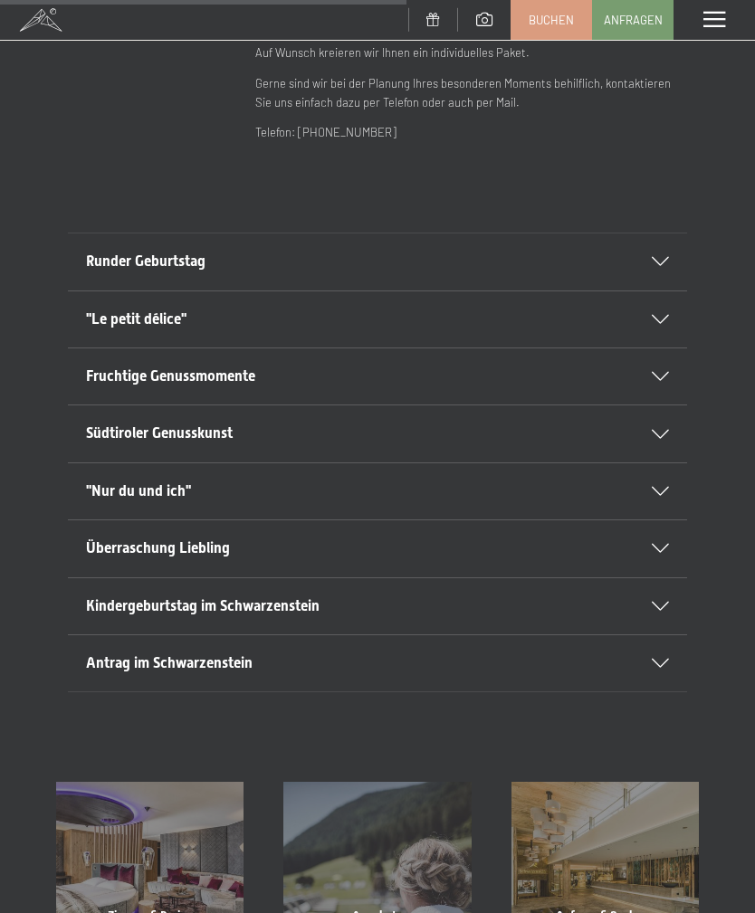
click at [651, 544] on div at bounding box center [649, 548] width 40 height 9
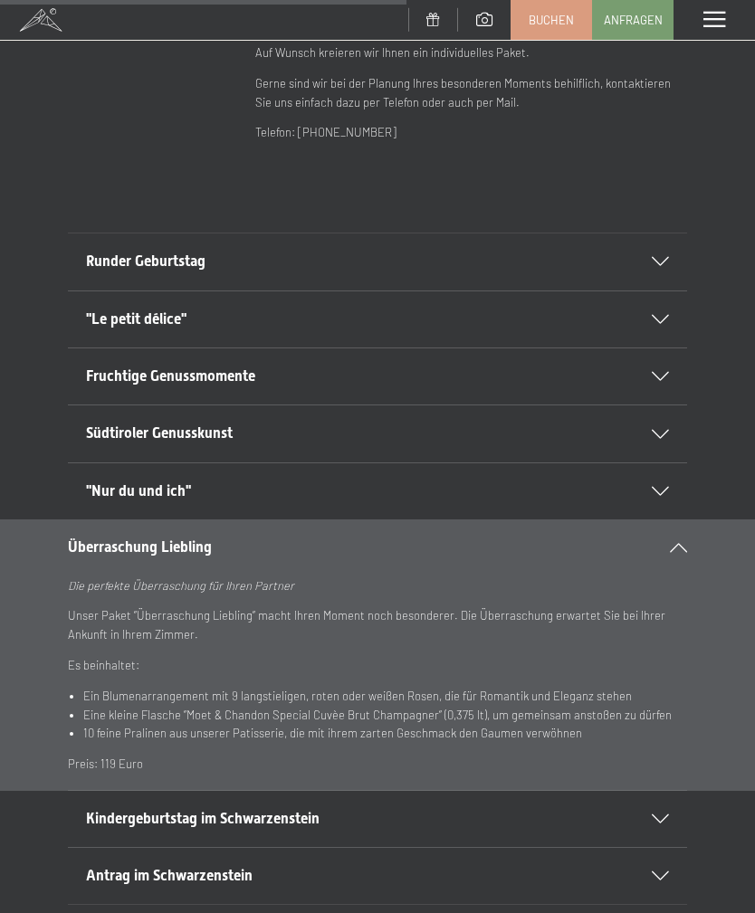
click at [649, 489] on div ""Nur du und ich"" at bounding box center [377, 491] width 583 height 56
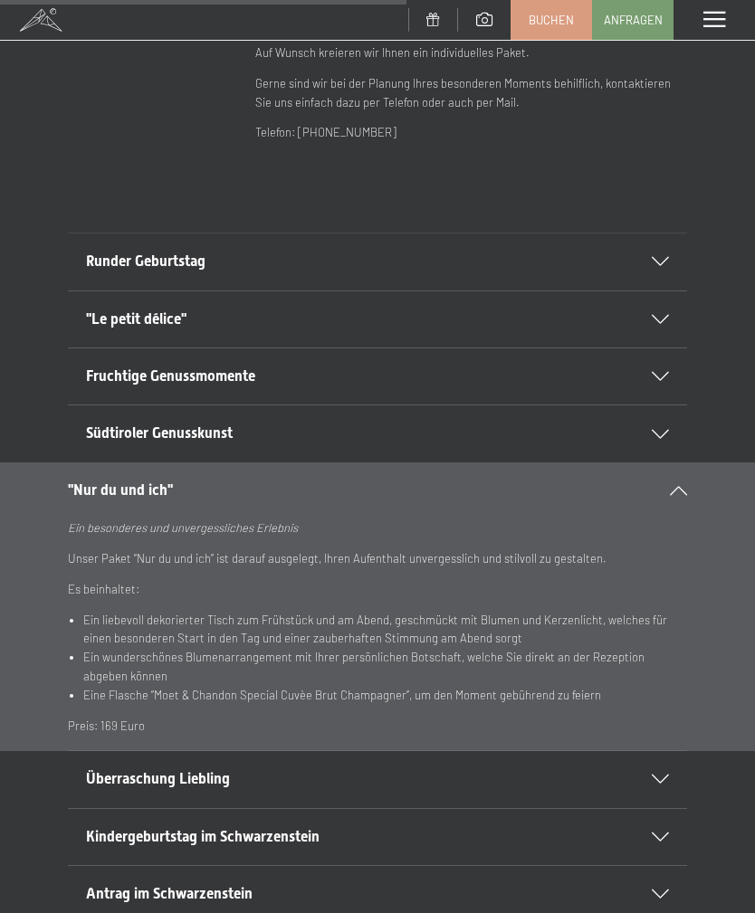
click at [679, 486] on icon at bounding box center [677, 490] width 17 height 9
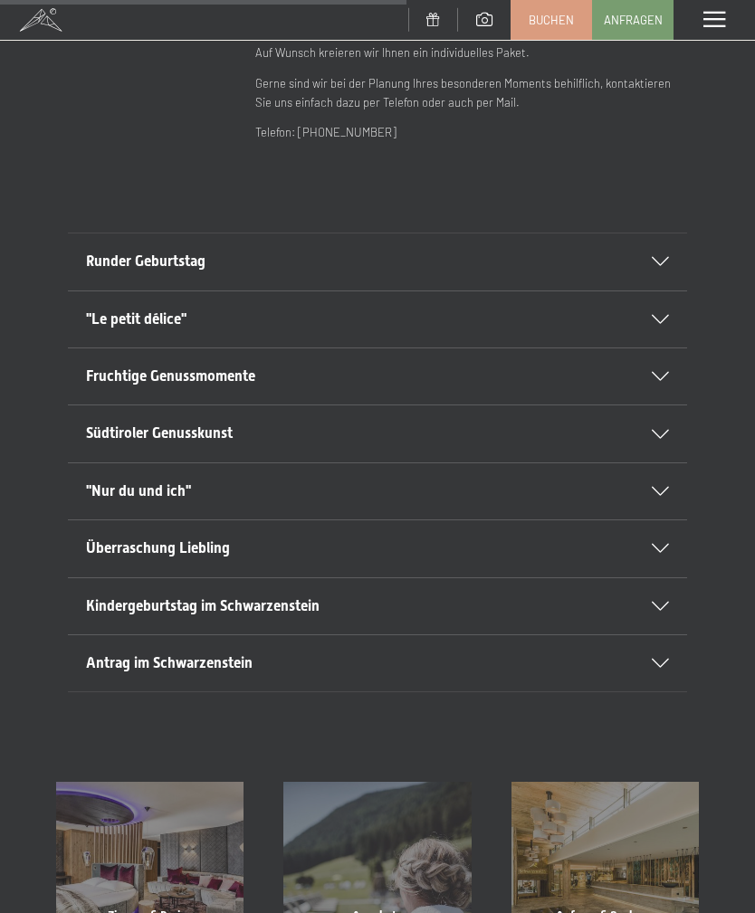
click at [666, 602] on icon at bounding box center [659, 606] width 17 height 9
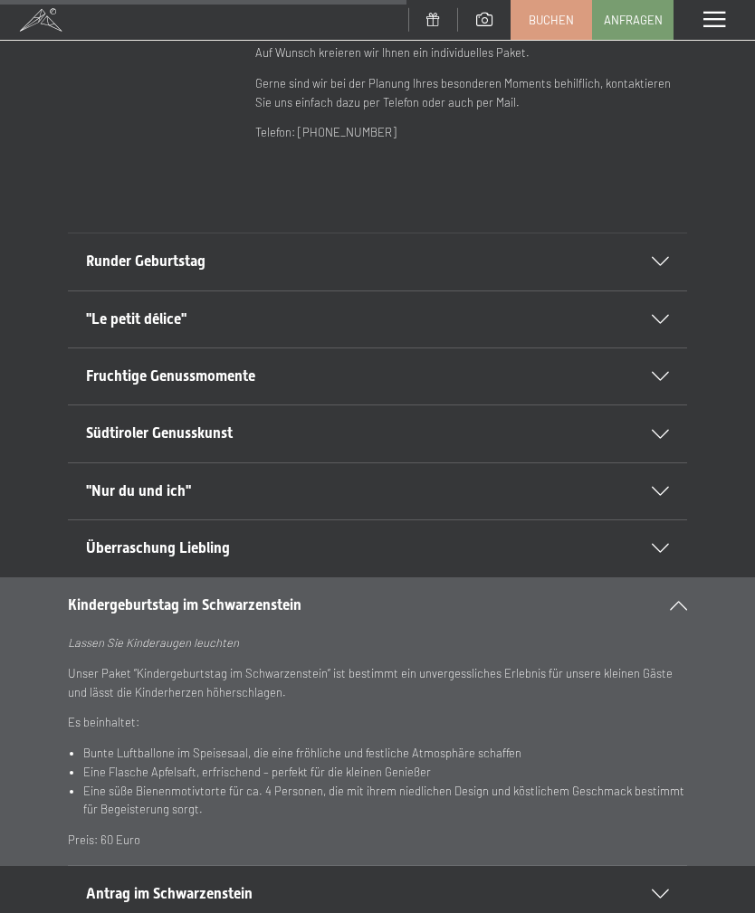
click at [667, 601] on div at bounding box center [667, 605] width 40 height 9
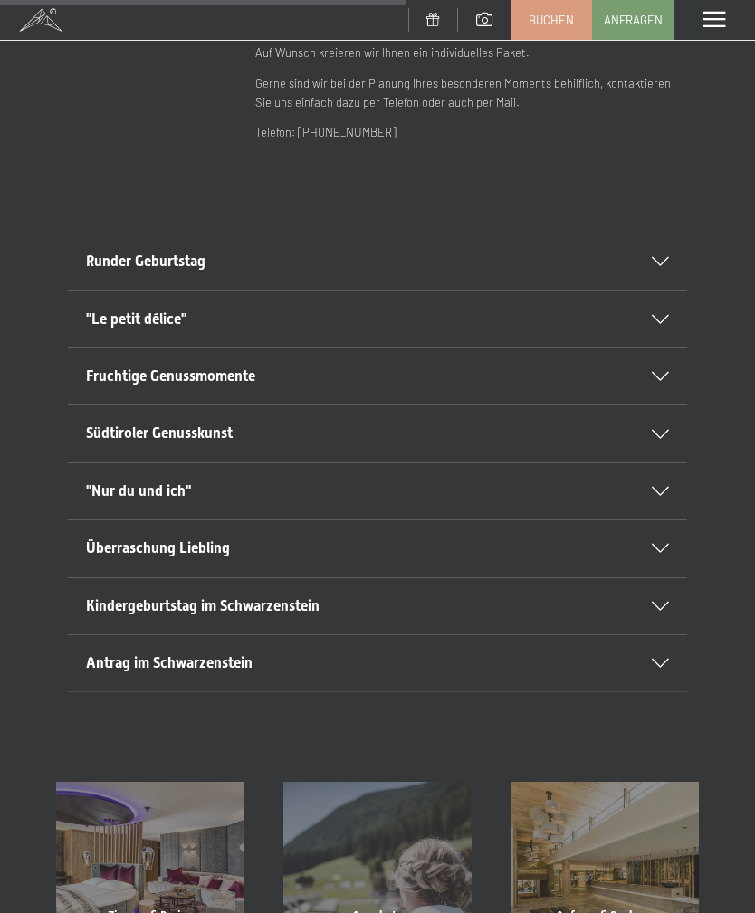
click at [661, 608] on div "Kindergeburtstag im Schwarzenstein" at bounding box center [377, 606] width 583 height 56
